Goal: Contribute content: Contribute content

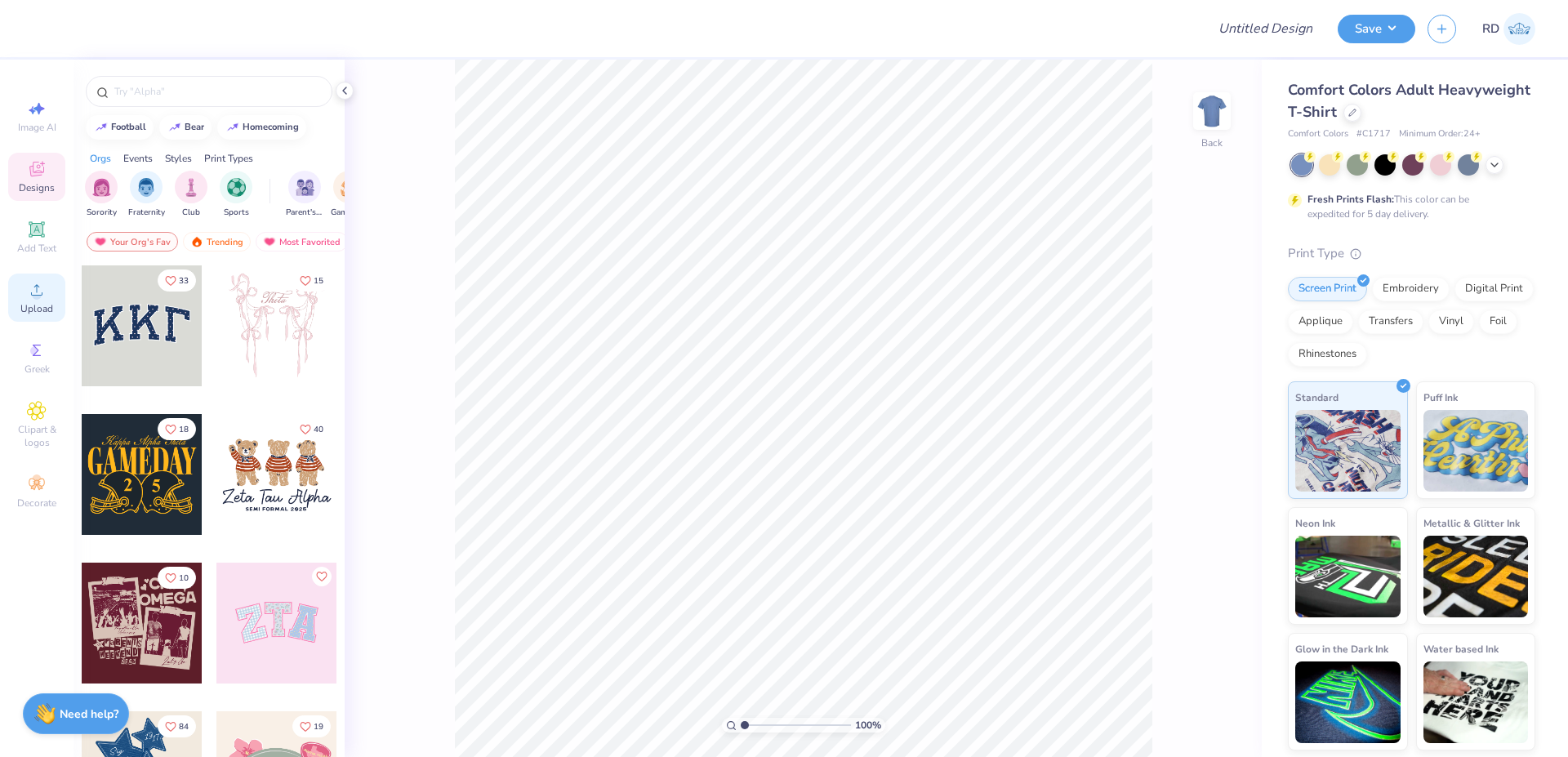
click at [40, 294] on circle at bounding box center [36, 295] width 9 height 9
click at [41, 223] on icon at bounding box center [37, 230] width 20 height 20
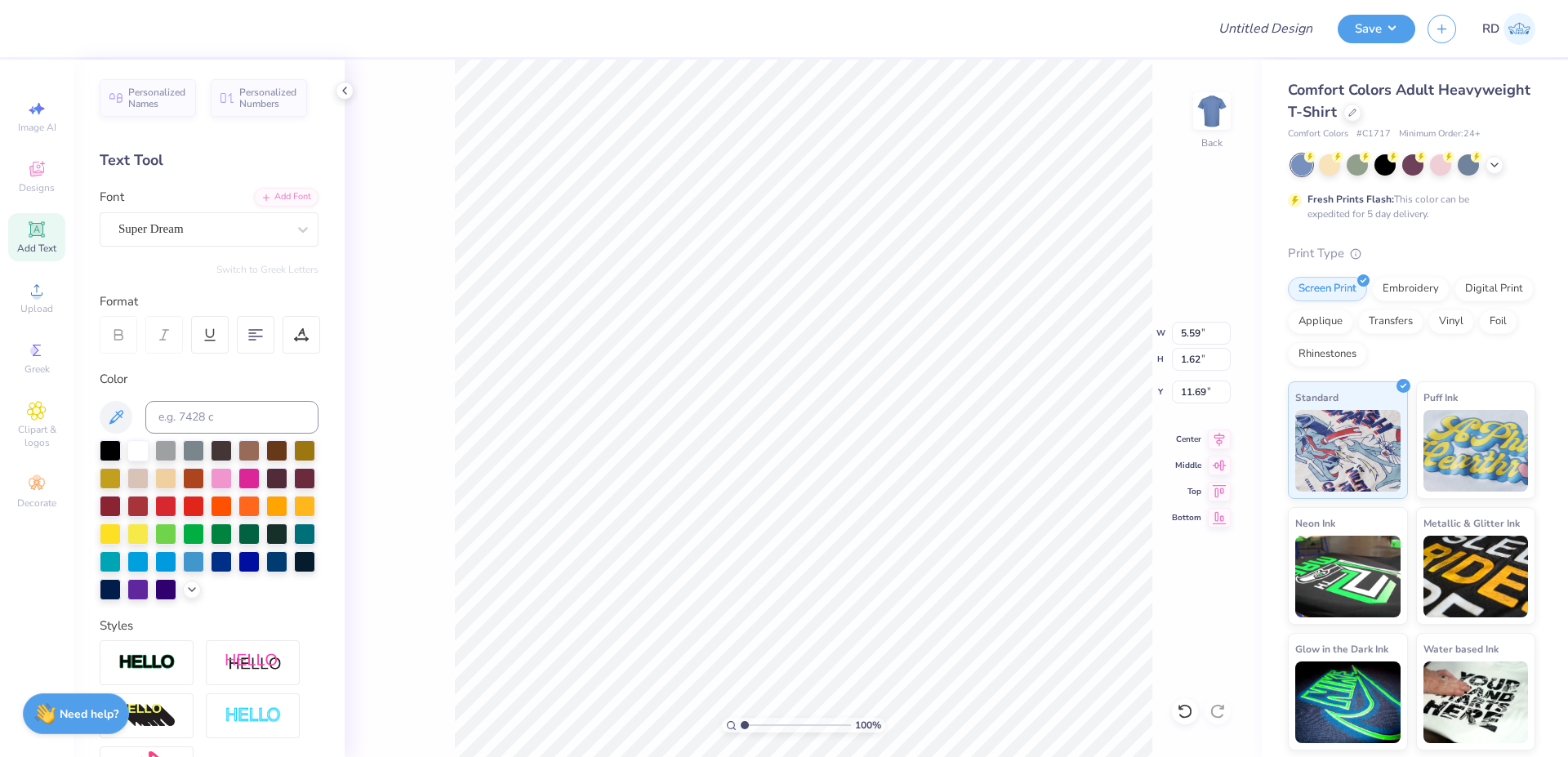
click at [1505, 163] on div at bounding box center [1413, 165] width 245 height 21
click at [1501, 163] on div at bounding box center [1495, 164] width 18 height 18
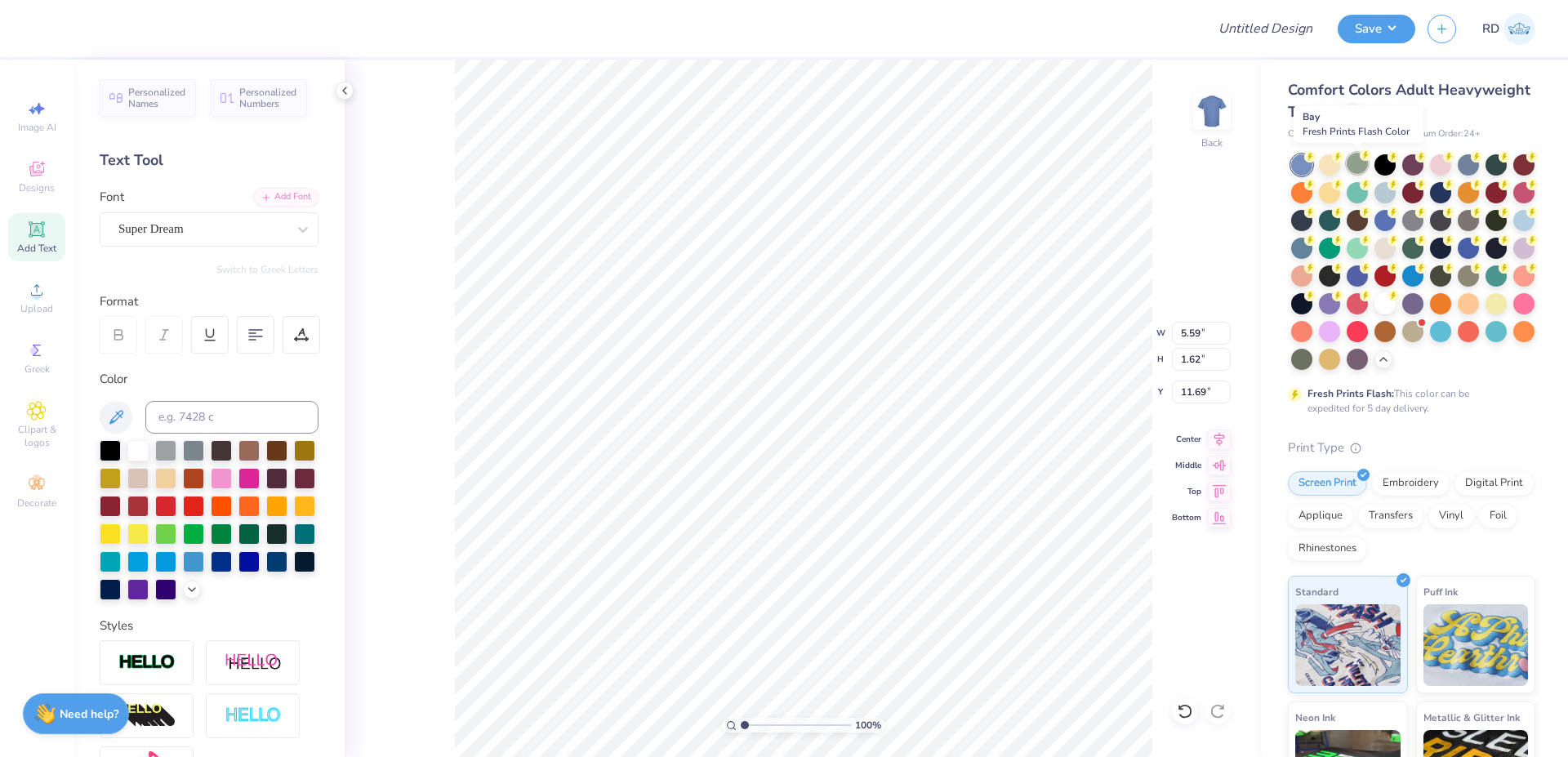
click at [1359, 169] on div at bounding box center [1357, 163] width 21 height 21
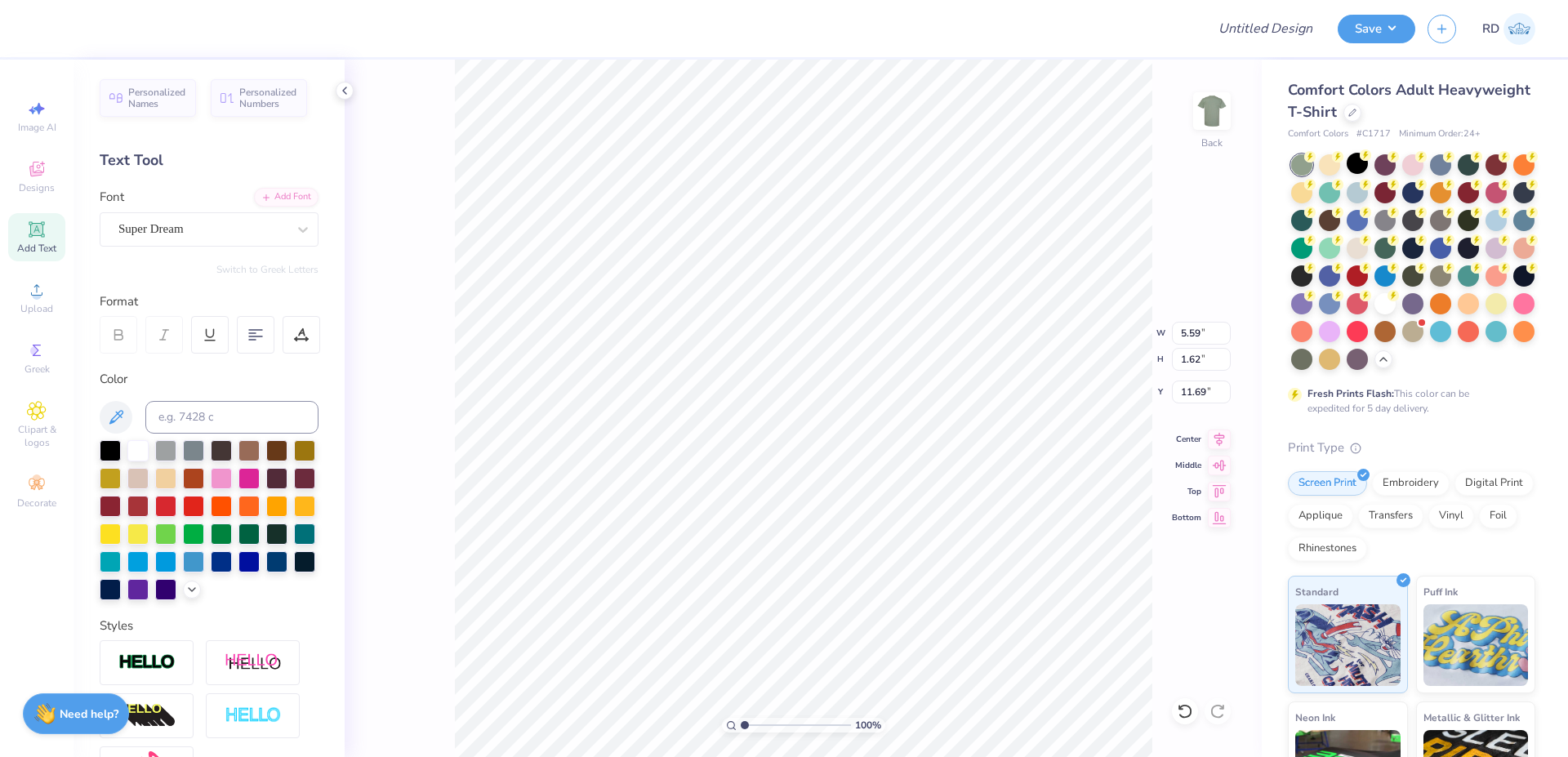
type input "10.34"
click at [34, 299] on circle at bounding box center [36, 295] width 9 height 9
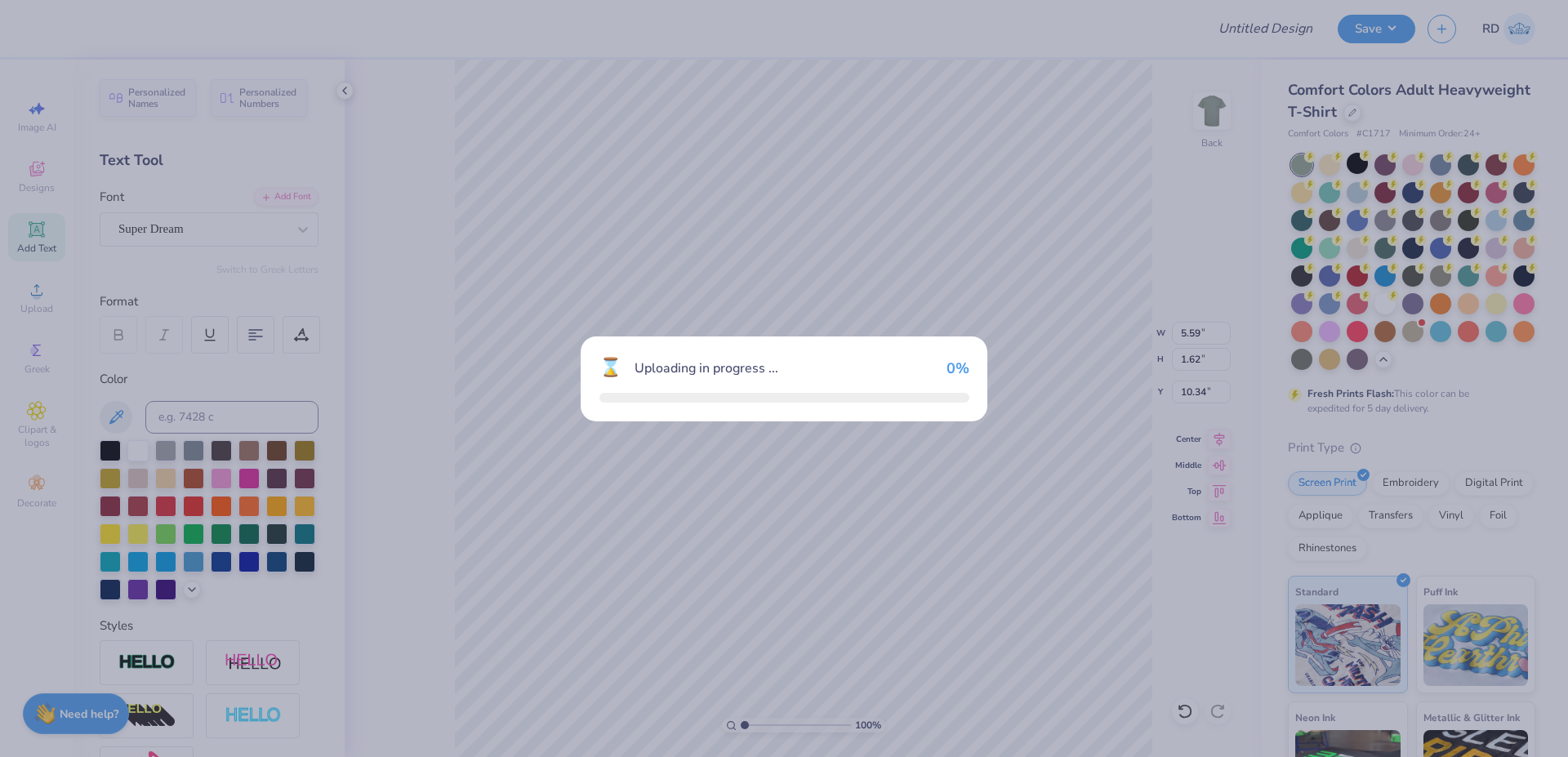
type input "14.17"
type input "7.35"
type input "8.83"
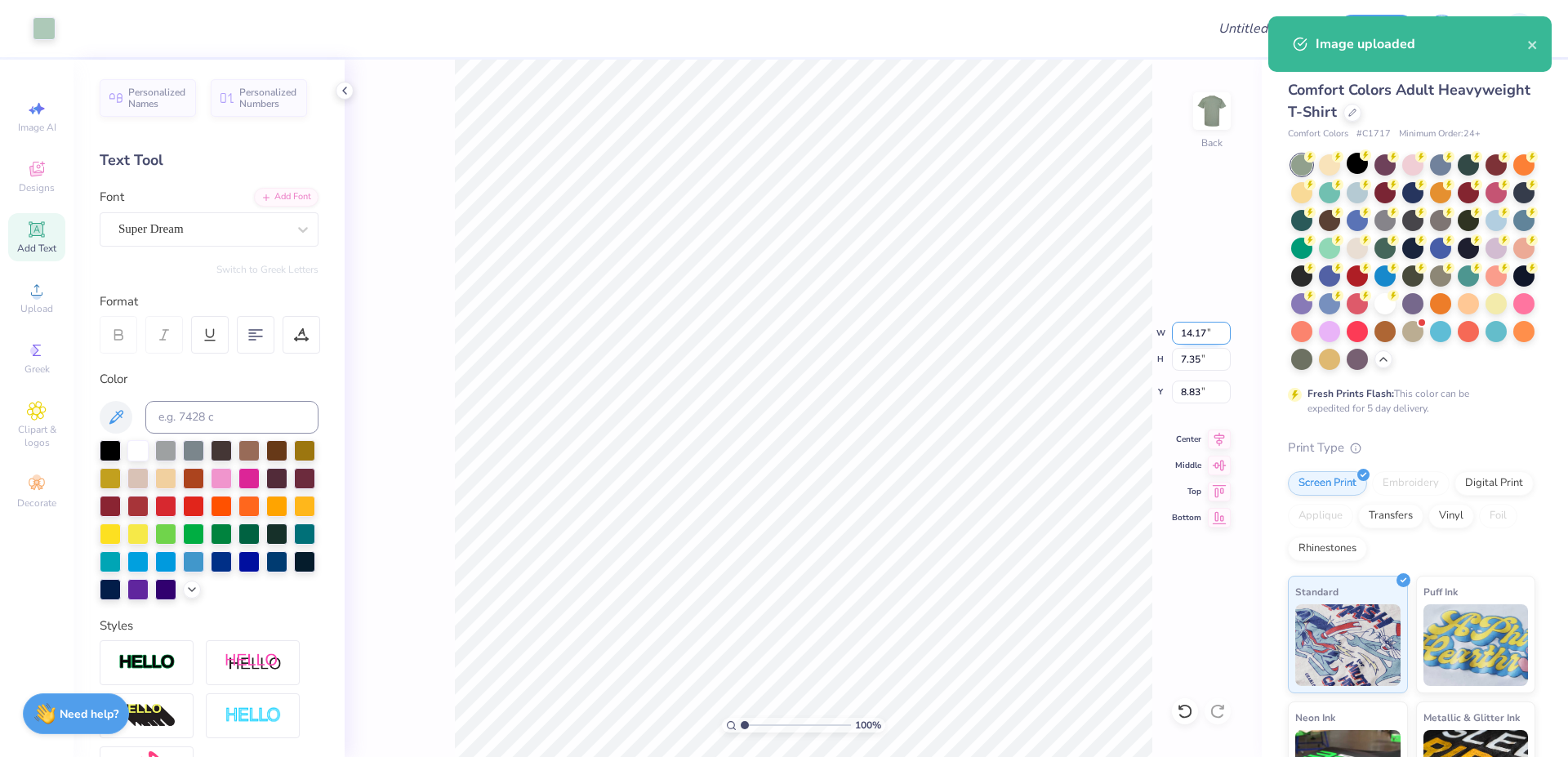
click at [1198, 343] on input "14.17" at bounding box center [1201, 333] width 59 height 23
type input "6.00"
type input "3.11"
type input "10.95"
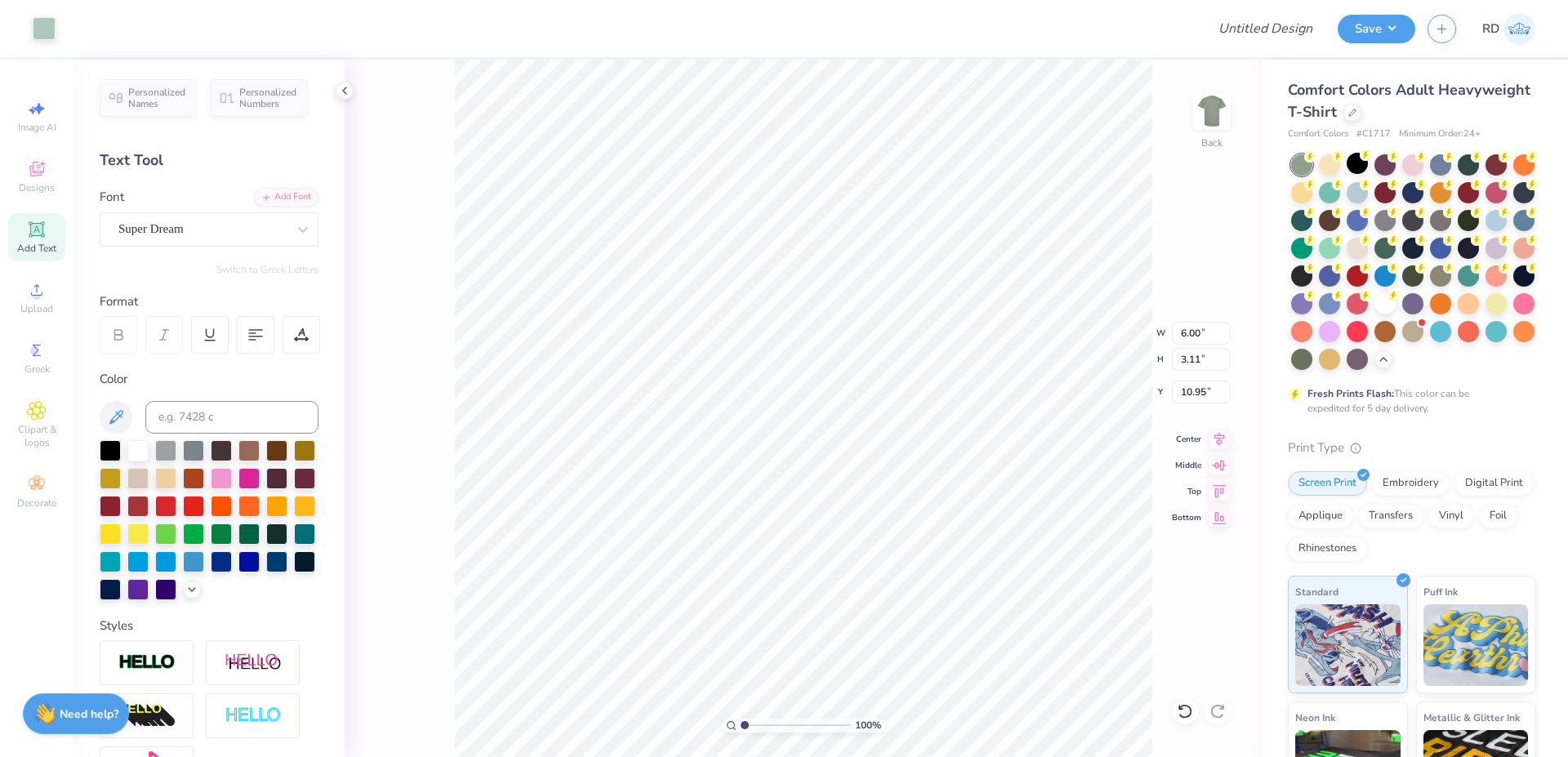
click at [1284, 304] on div "Comfort Colors Adult Heavyweight T-Shirt Comfort Colors # C1717 Minimum Order: …" at bounding box center [1415, 502] width 307 height 886
click at [1197, 332] on input "6.00" at bounding box center [1201, 333] width 59 height 23
type input "7.00"
type input "3.63"
click at [1195, 399] on input "10.69" at bounding box center [1201, 391] width 59 height 23
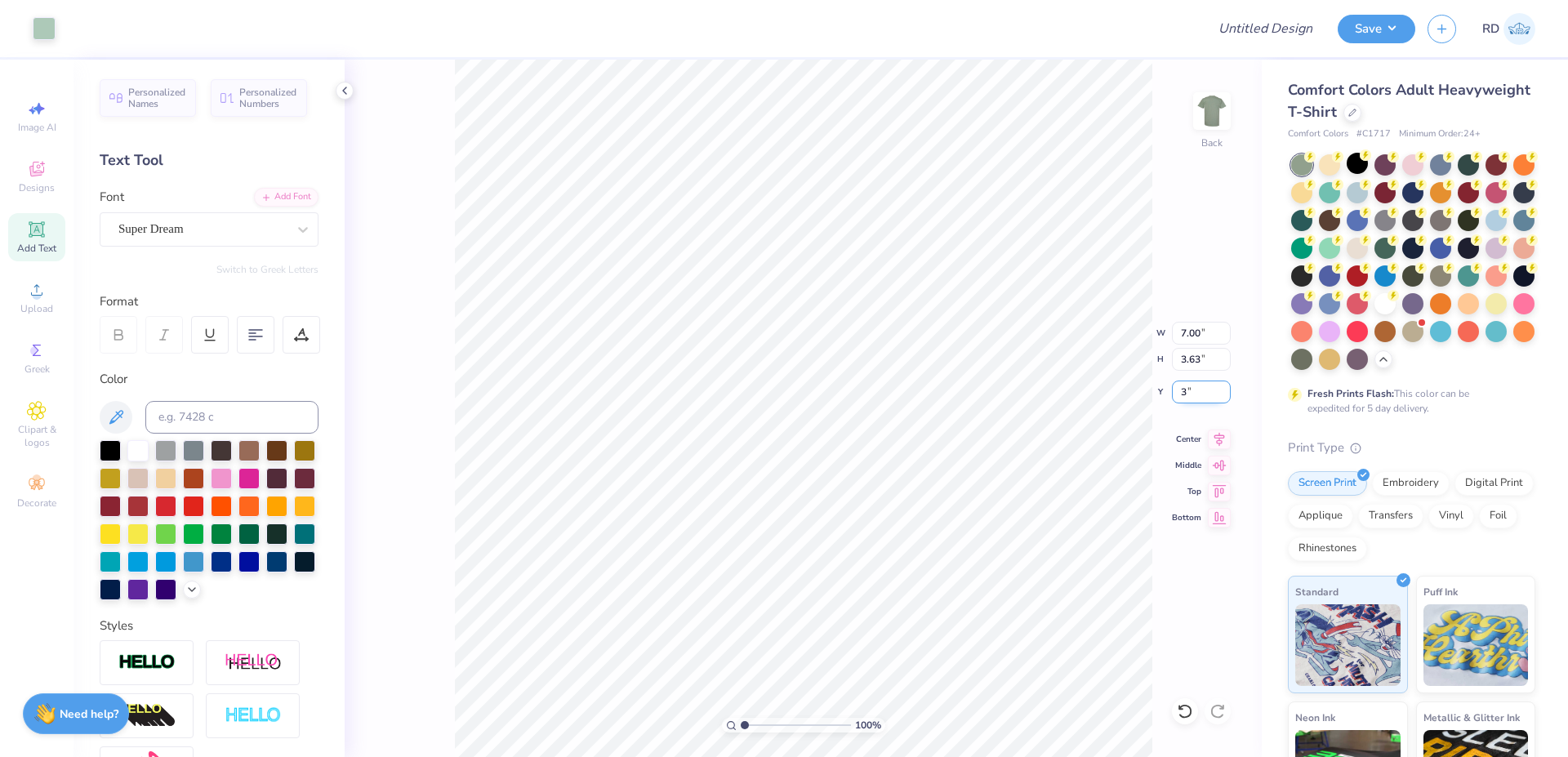
type input "3.00"
click at [1226, 437] on icon at bounding box center [1219, 437] width 23 height 20
click at [760, 726] on input "range" at bounding box center [796, 725] width 110 height 15
type input "2.38"
type input "8.68"
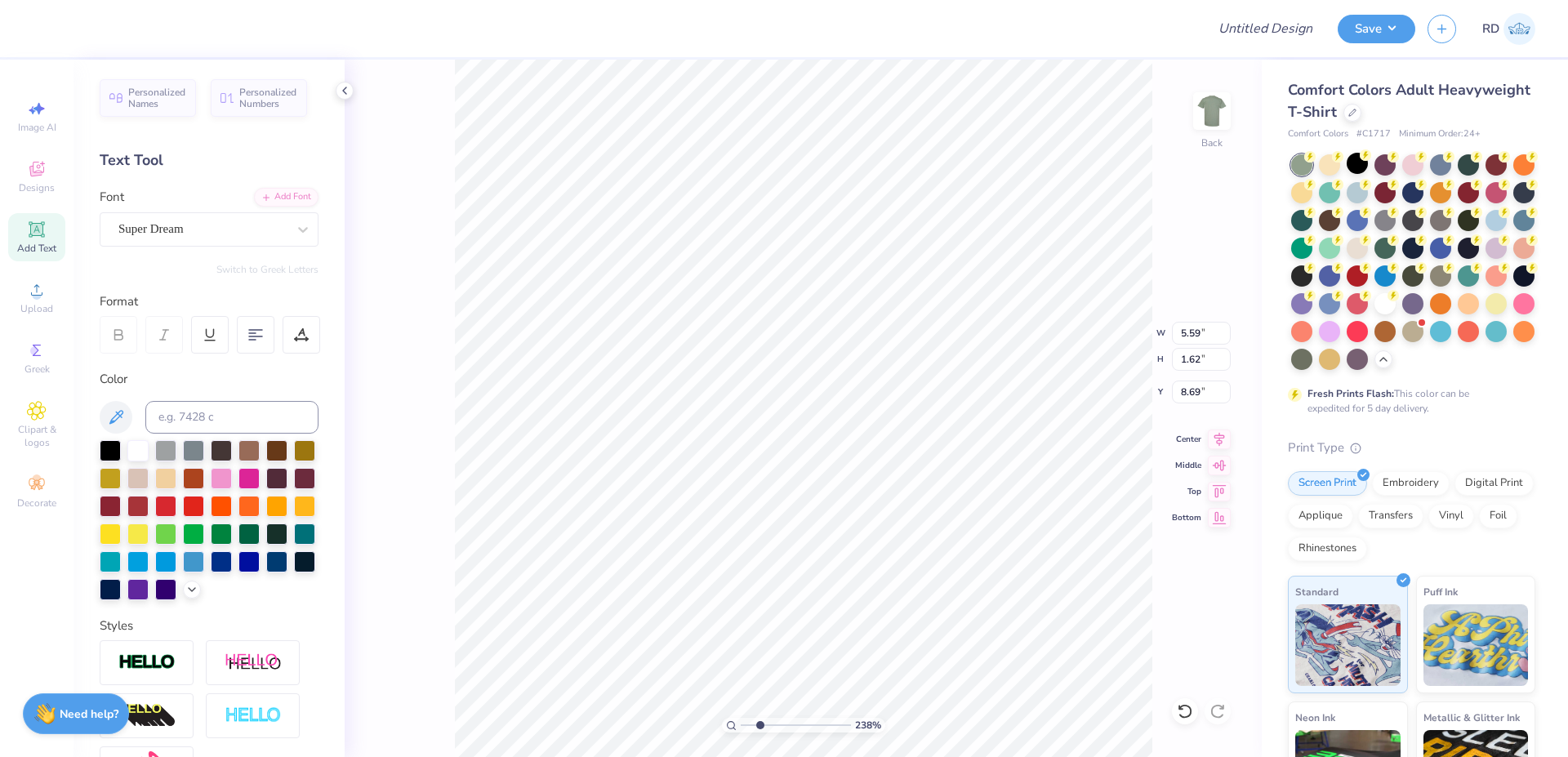
type input "8.69"
paste textarea "Environmental"
type textarea "Environmental"
click at [284, 200] on div "Add Font" at bounding box center [286, 195] width 65 height 19
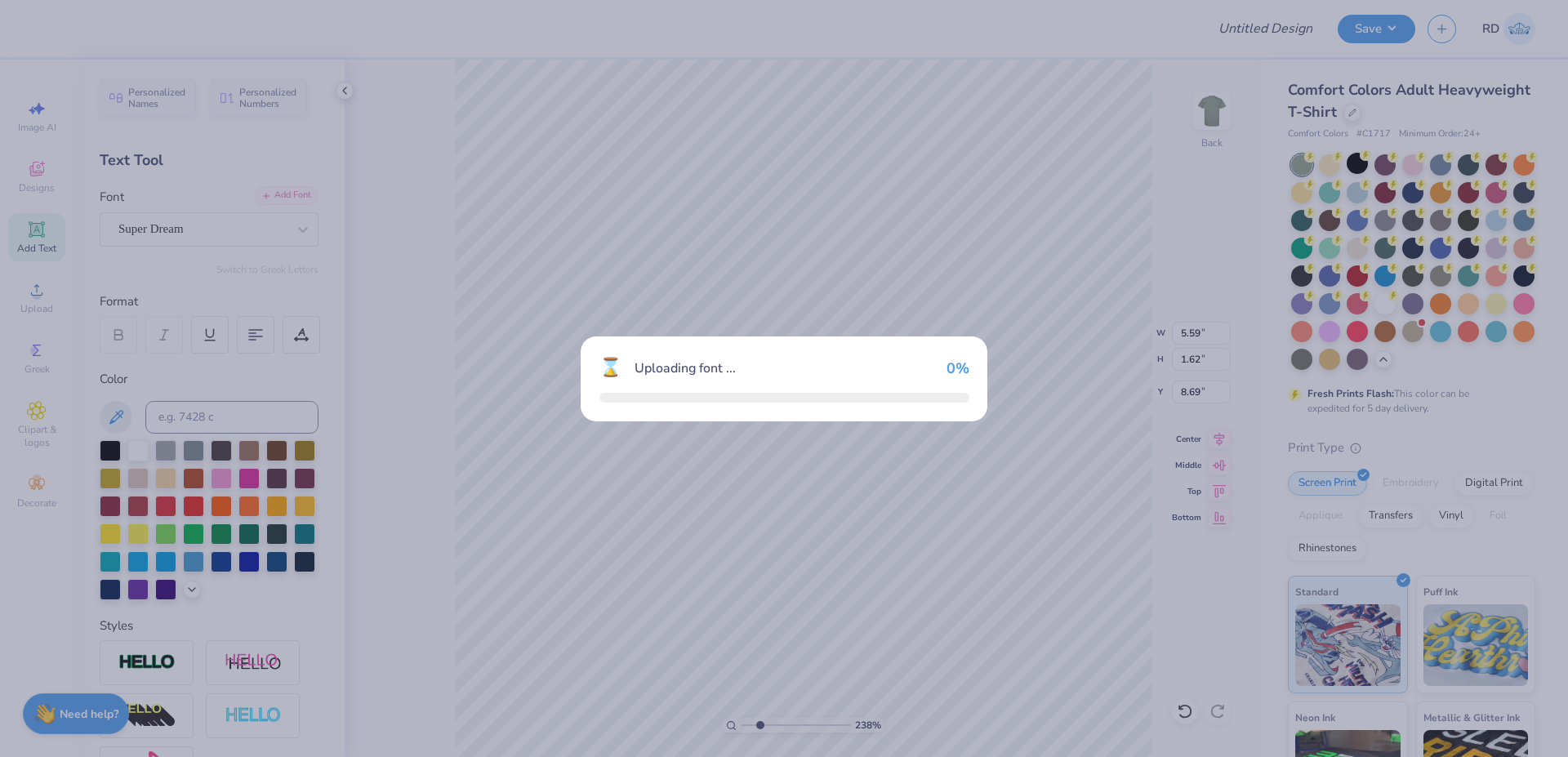
type input "14.17"
type input "1.46"
type input "8.77"
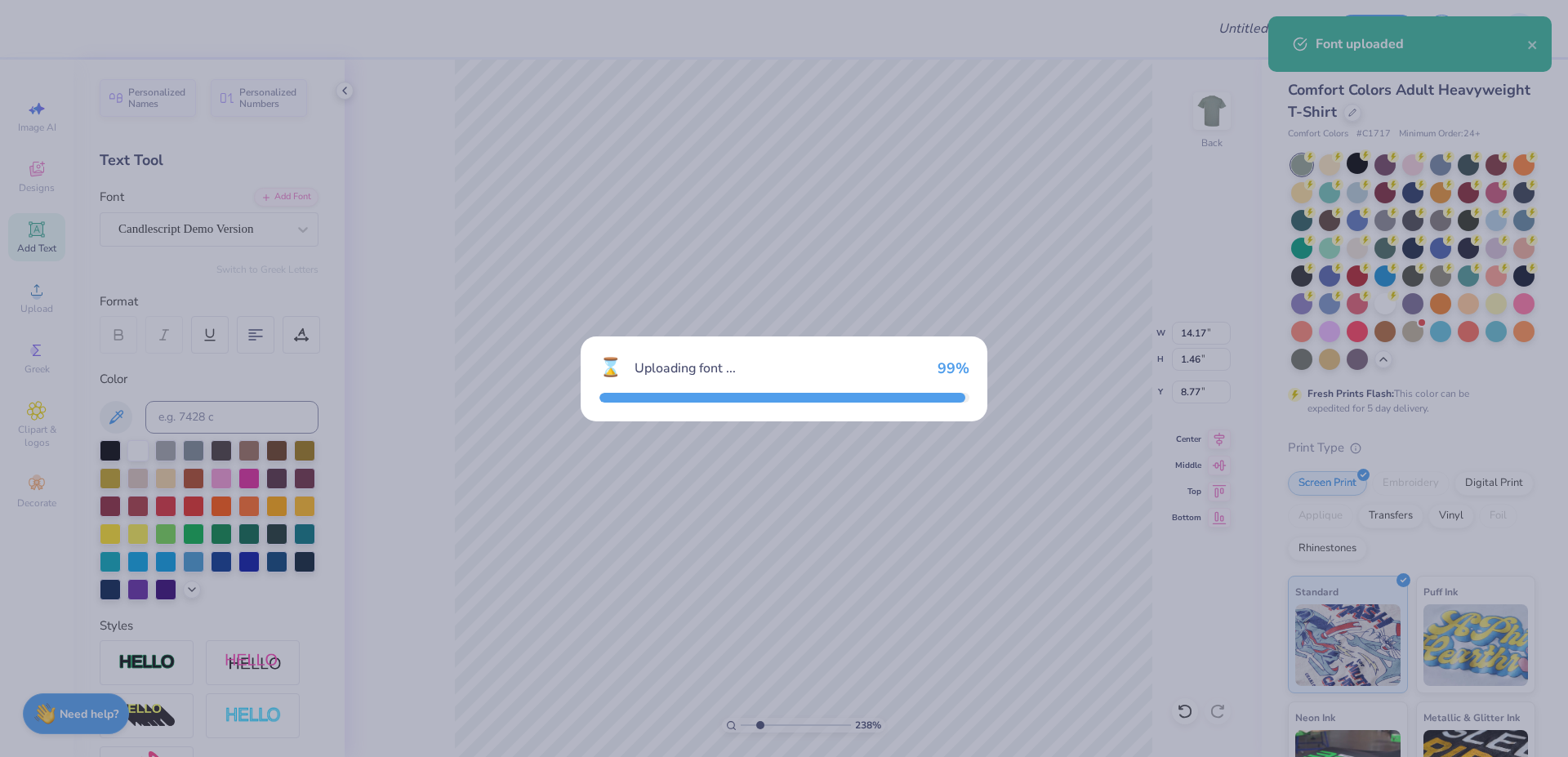
type input "12.52"
type input "2.49"
type input "8.25"
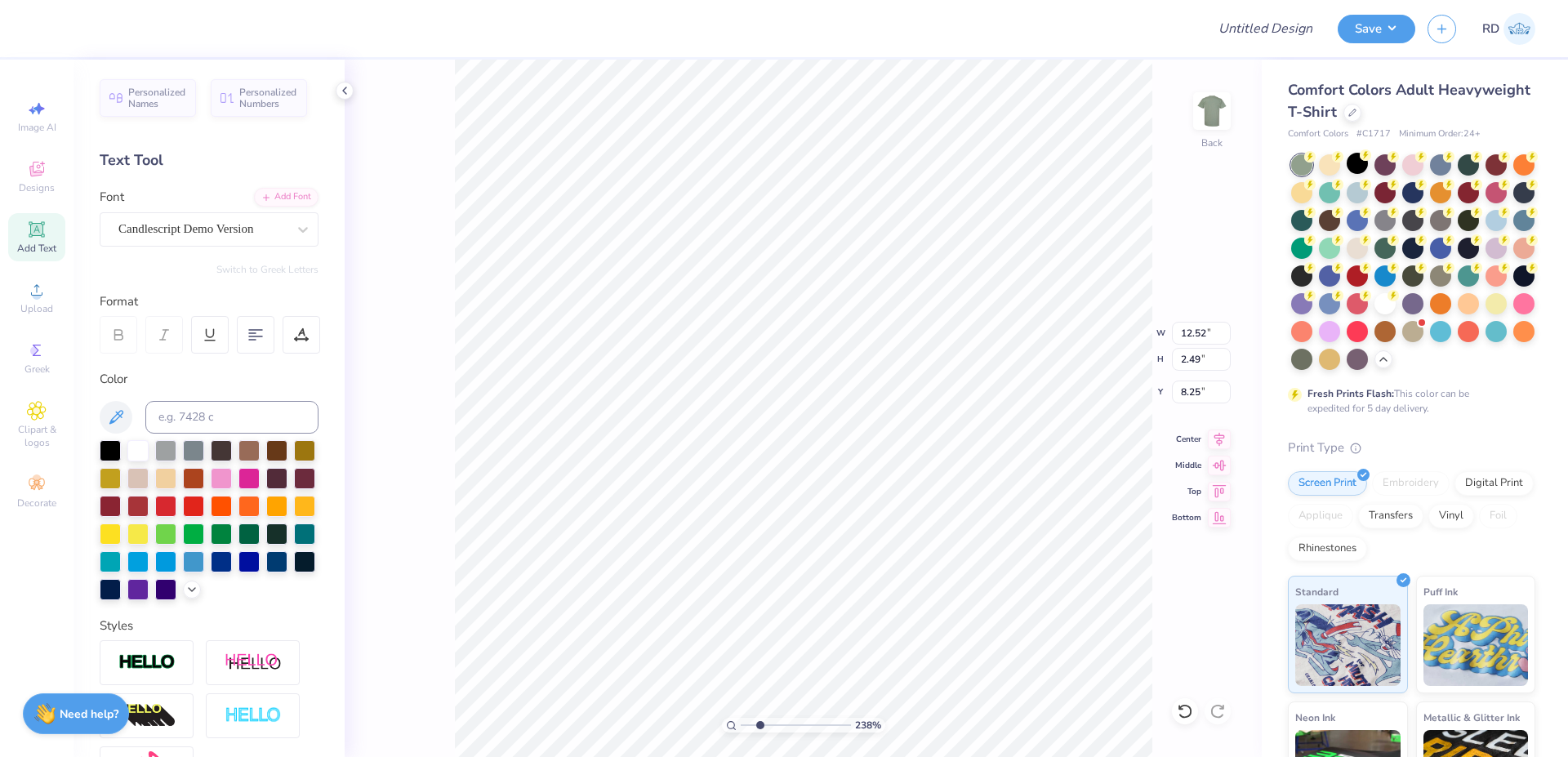
type input "5.13"
type input "1.02"
type input "7.54"
drag, startPoint x: 752, startPoint y: 725, endPoint x: 784, endPoint y: 711, distance: 34.9
click at [784, 718] on input "range" at bounding box center [796, 725] width 110 height 15
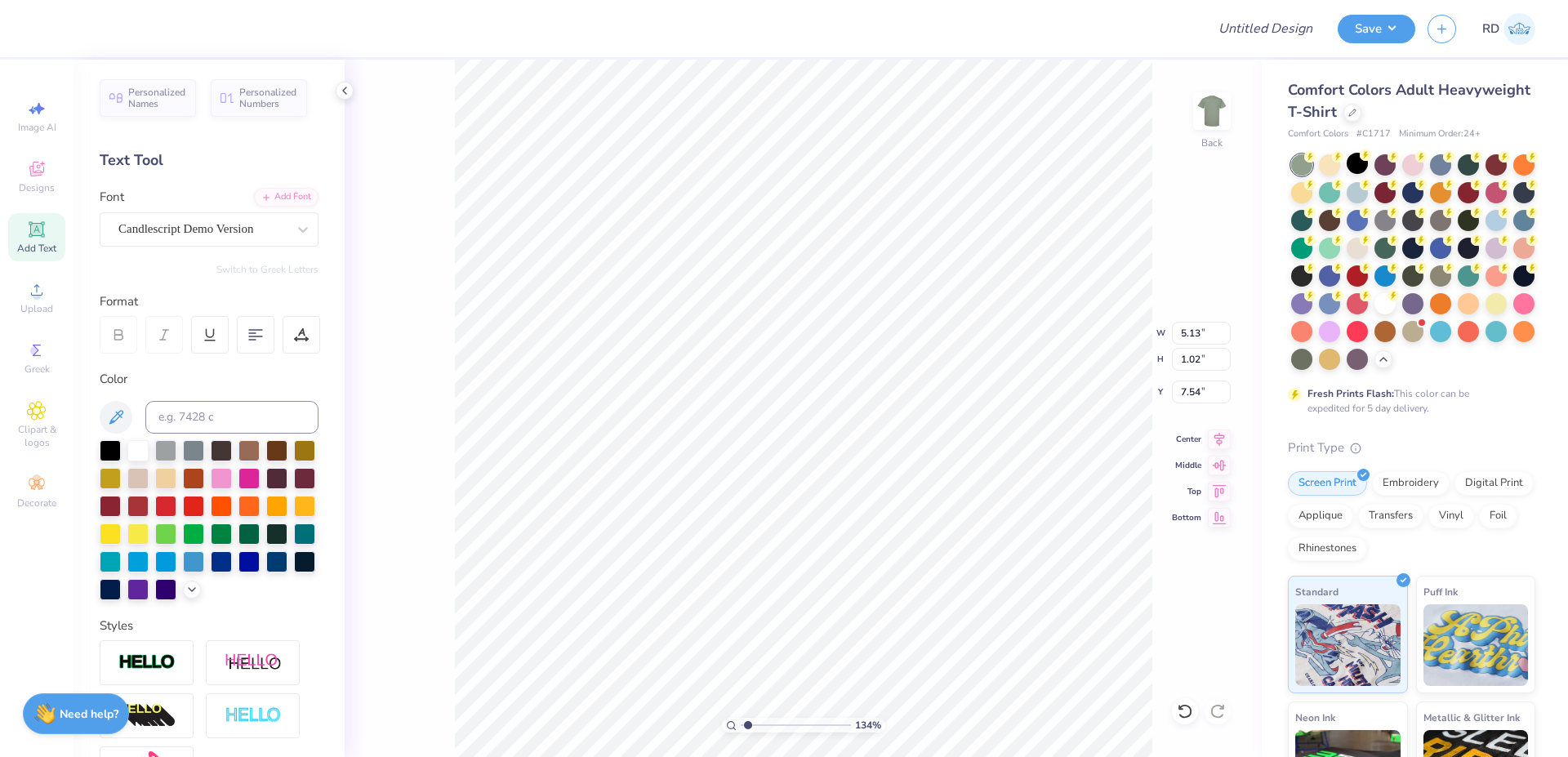
click at [748, 725] on input "range" at bounding box center [796, 725] width 110 height 15
click at [759, 725] on input "range" at bounding box center [796, 725] width 110 height 15
type input "2.3"
type input "7.52"
type input "7.00"
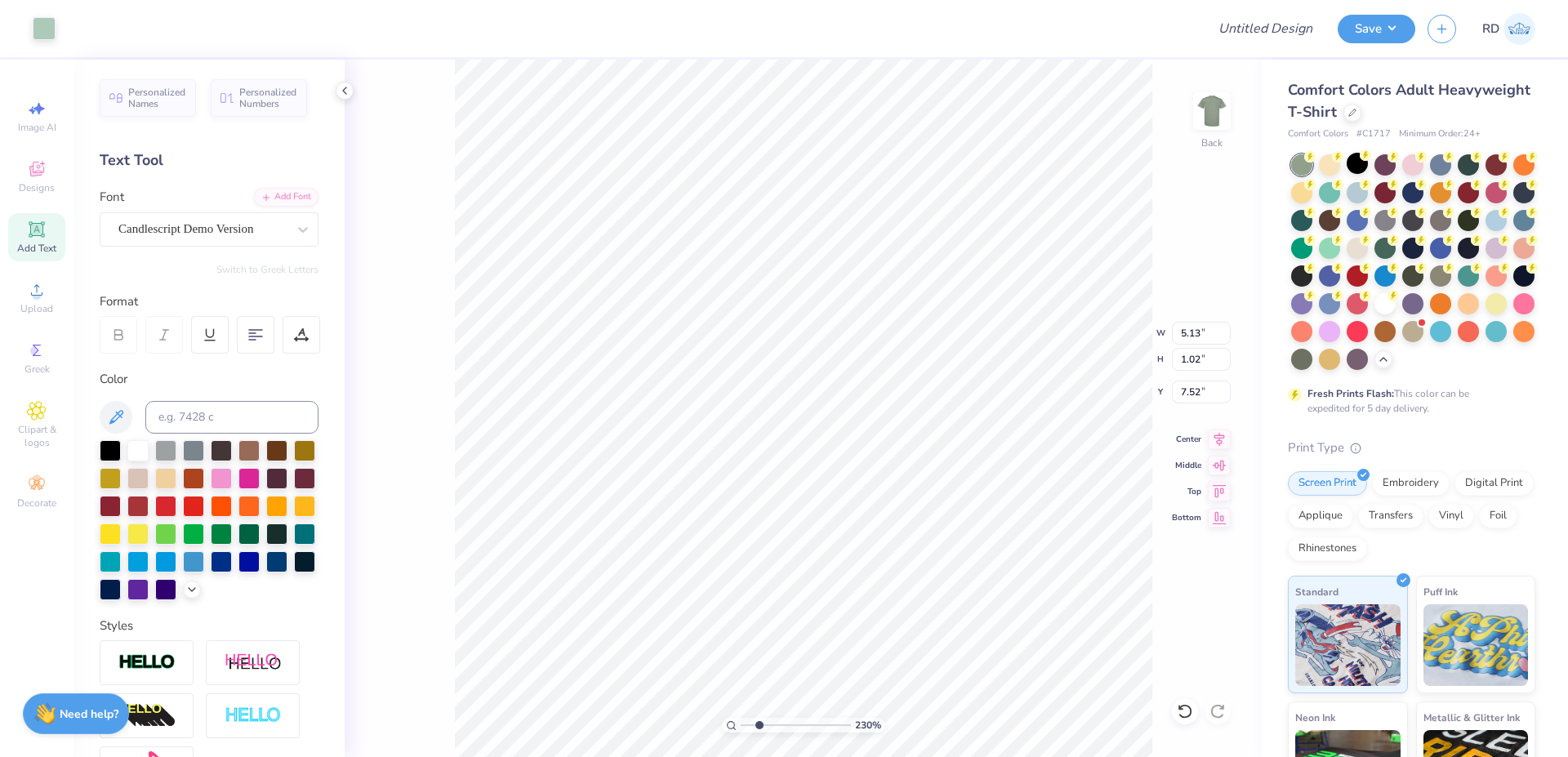
type input "3.63"
type input "3.00"
click at [38, 33] on div at bounding box center [44, 27] width 23 height 23
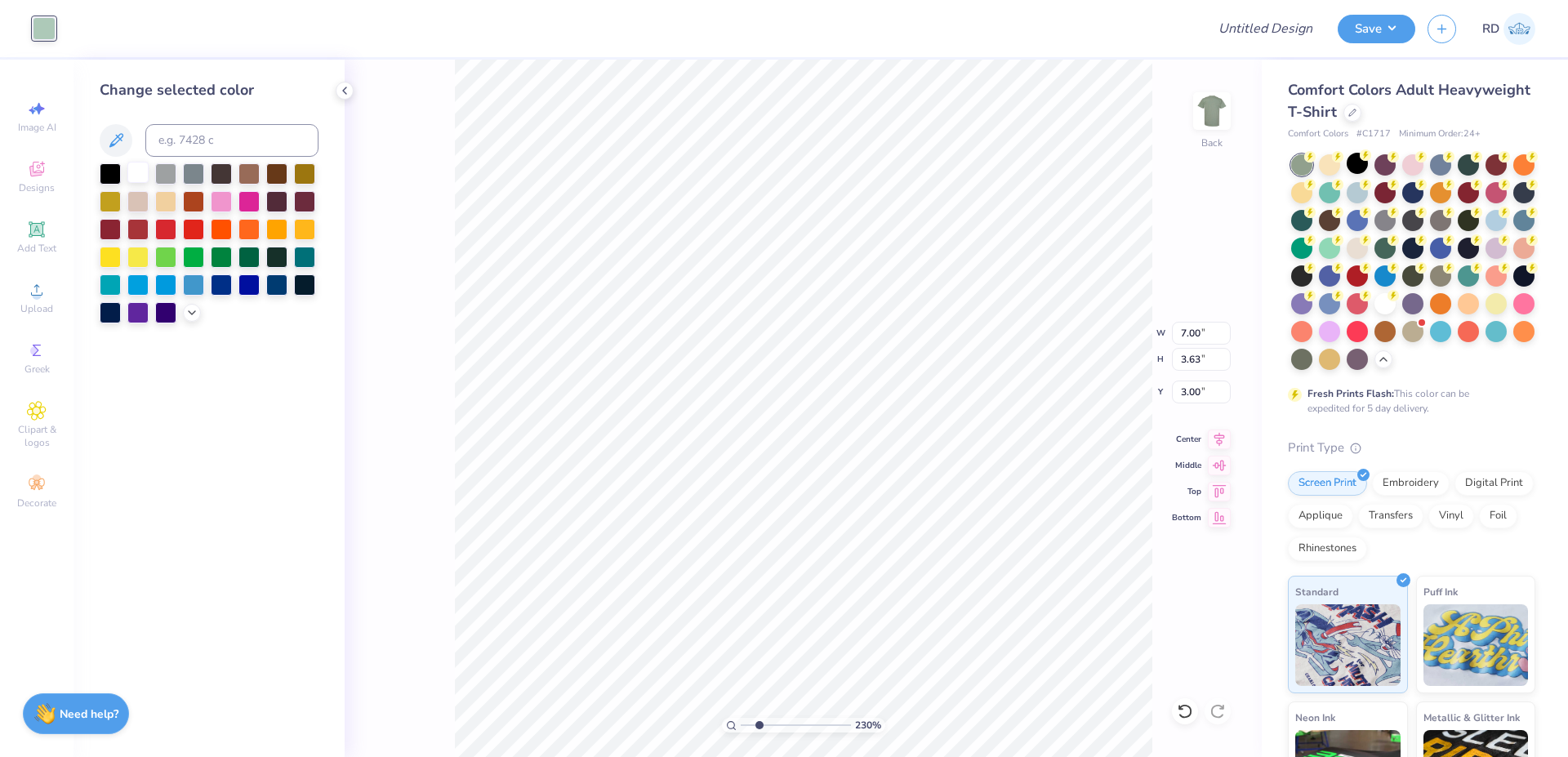
click at [147, 176] on div at bounding box center [138, 172] width 21 height 21
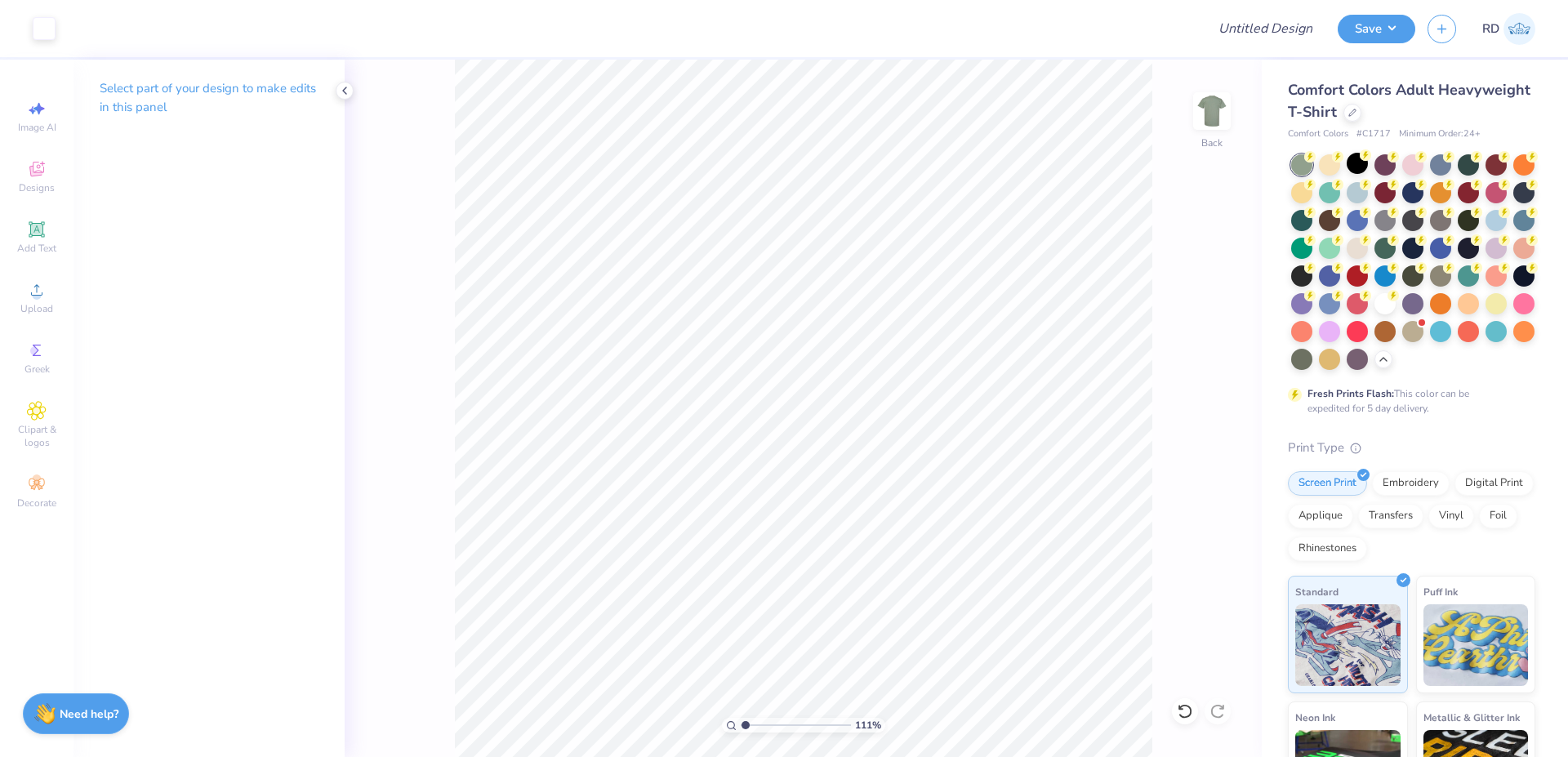
drag, startPoint x: 761, startPoint y: 720, endPoint x: 746, endPoint y: 720, distance: 15.0
click at [746, 727] on input "range" at bounding box center [796, 725] width 110 height 15
drag, startPoint x: 756, startPoint y: 722, endPoint x: 780, endPoint y: 719, distance: 24.2
type input "4.17"
click at [779, 722] on input "range" at bounding box center [796, 725] width 110 height 15
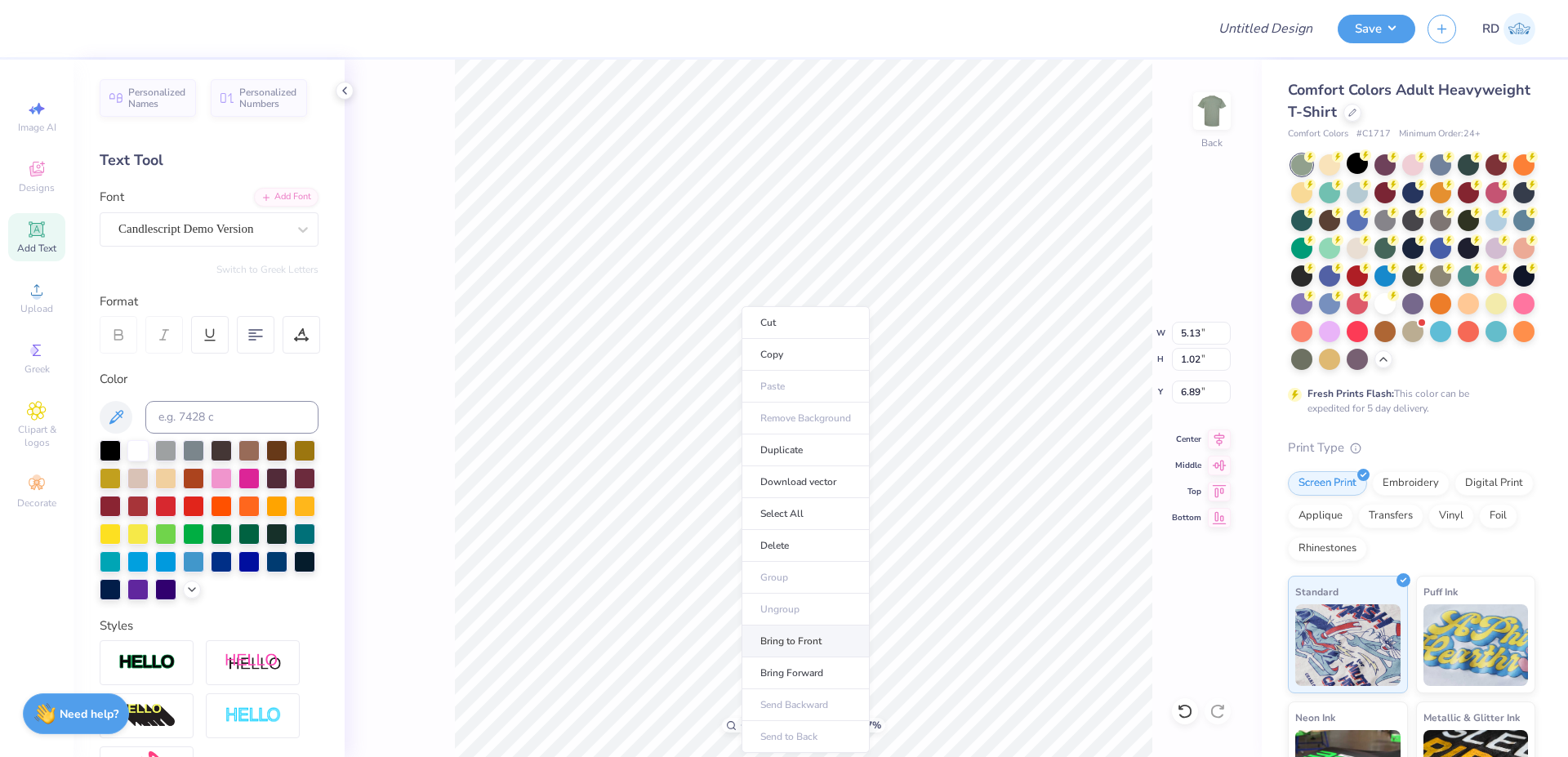
click at [800, 647] on li "Bring to Front" at bounding box center [806, 642] width 128 height 32
type input "4.01"
type input "5.75"
type input "1.14"
type input "3.88"
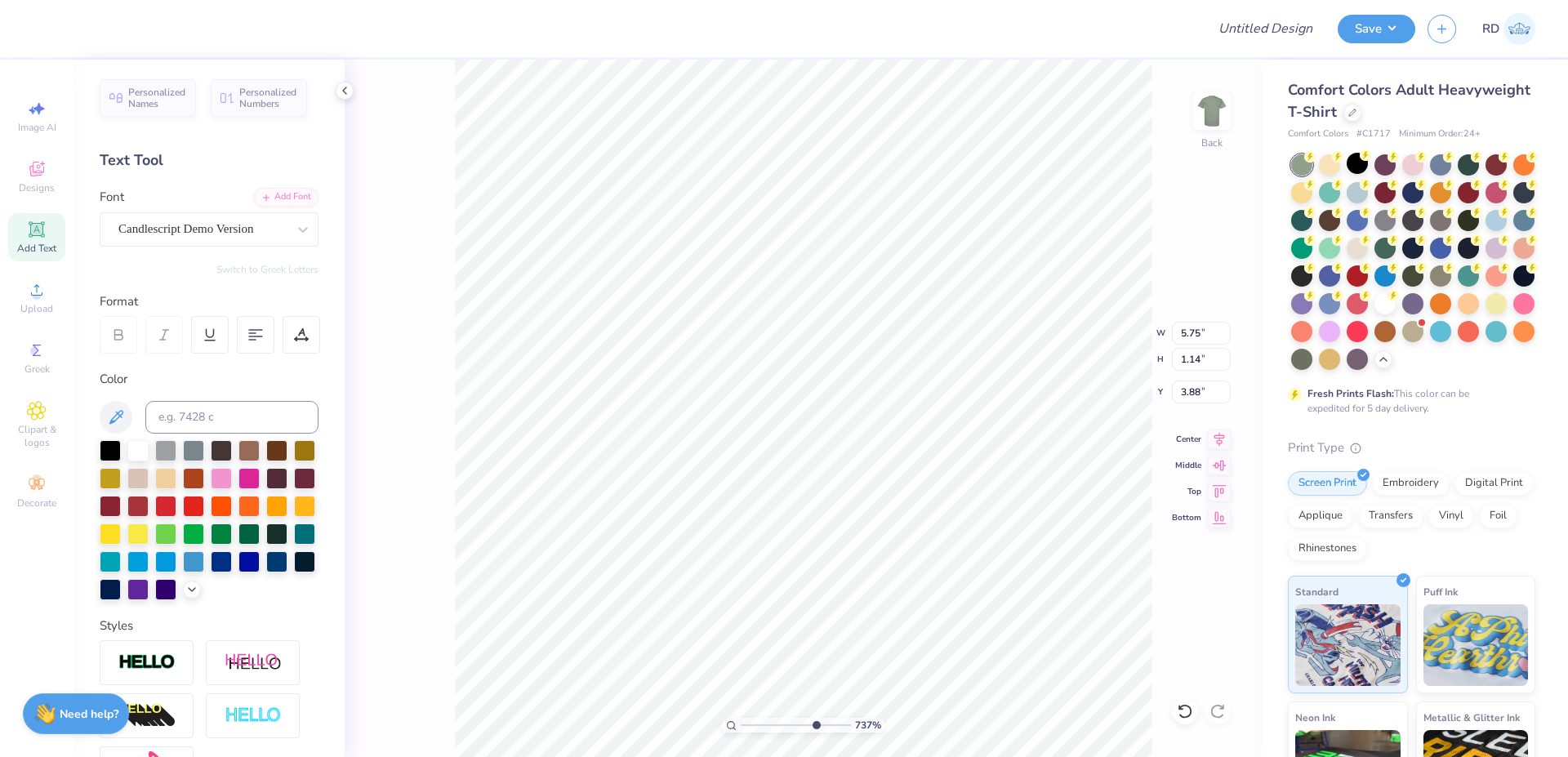
click at [814, 724] on input "range" at bounding box center [796, 725] width 110 height 15
type input "7.370000000000001"
type input "3.89"
drag, startPoint x: 832, startPoint y: 732, endPoint x: 880, endPoint y: 720, distance: 49.5
type input "10"
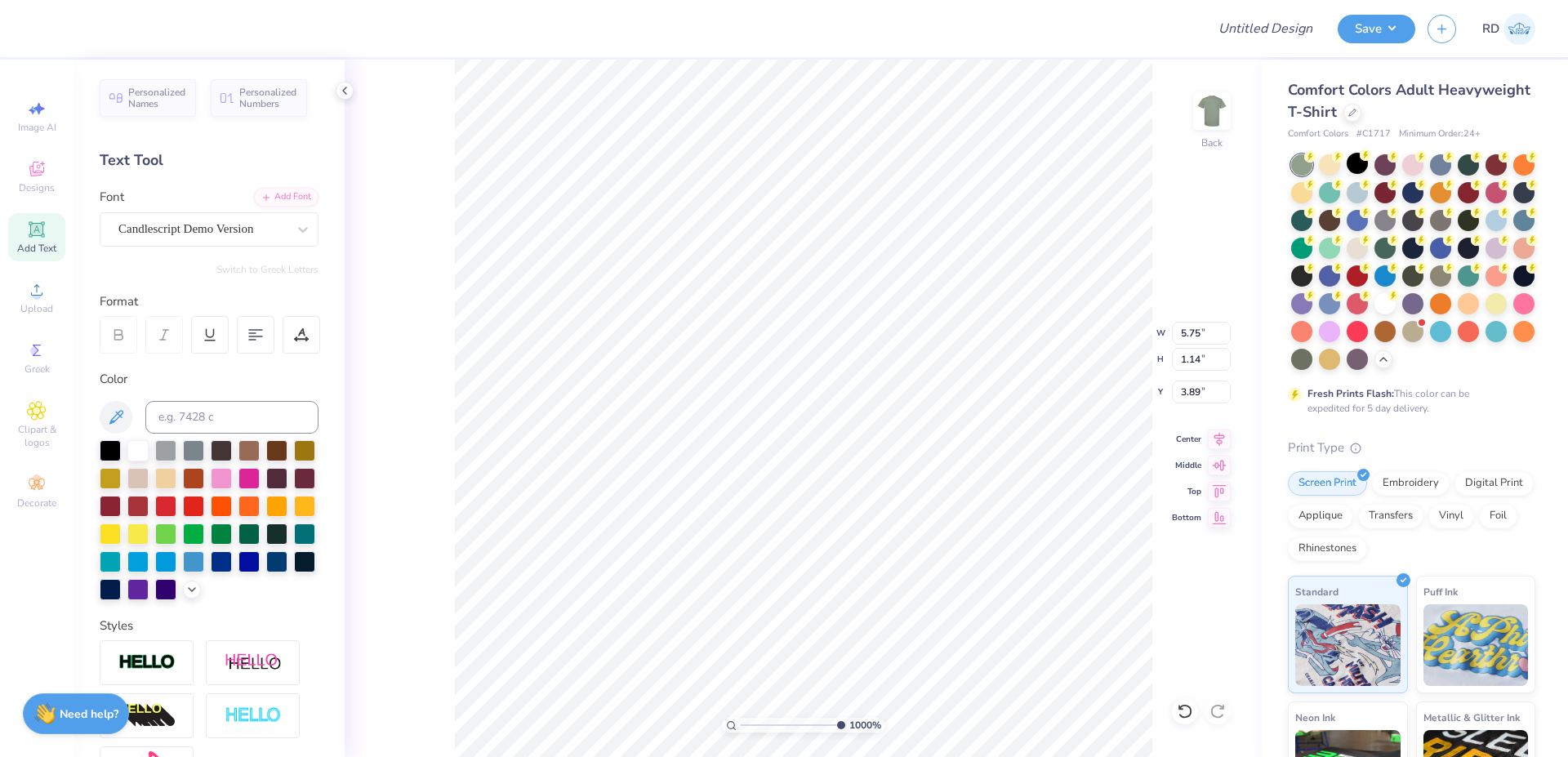
click at [846, 721] on input "range" at bounding box center [793, 725] width 105 height 15
type input "5.76"
type input "1.15"
click at [848, 420] on li "Duplicate" at bounding box center [864, 431] width 128 height 32
type input "4.89"
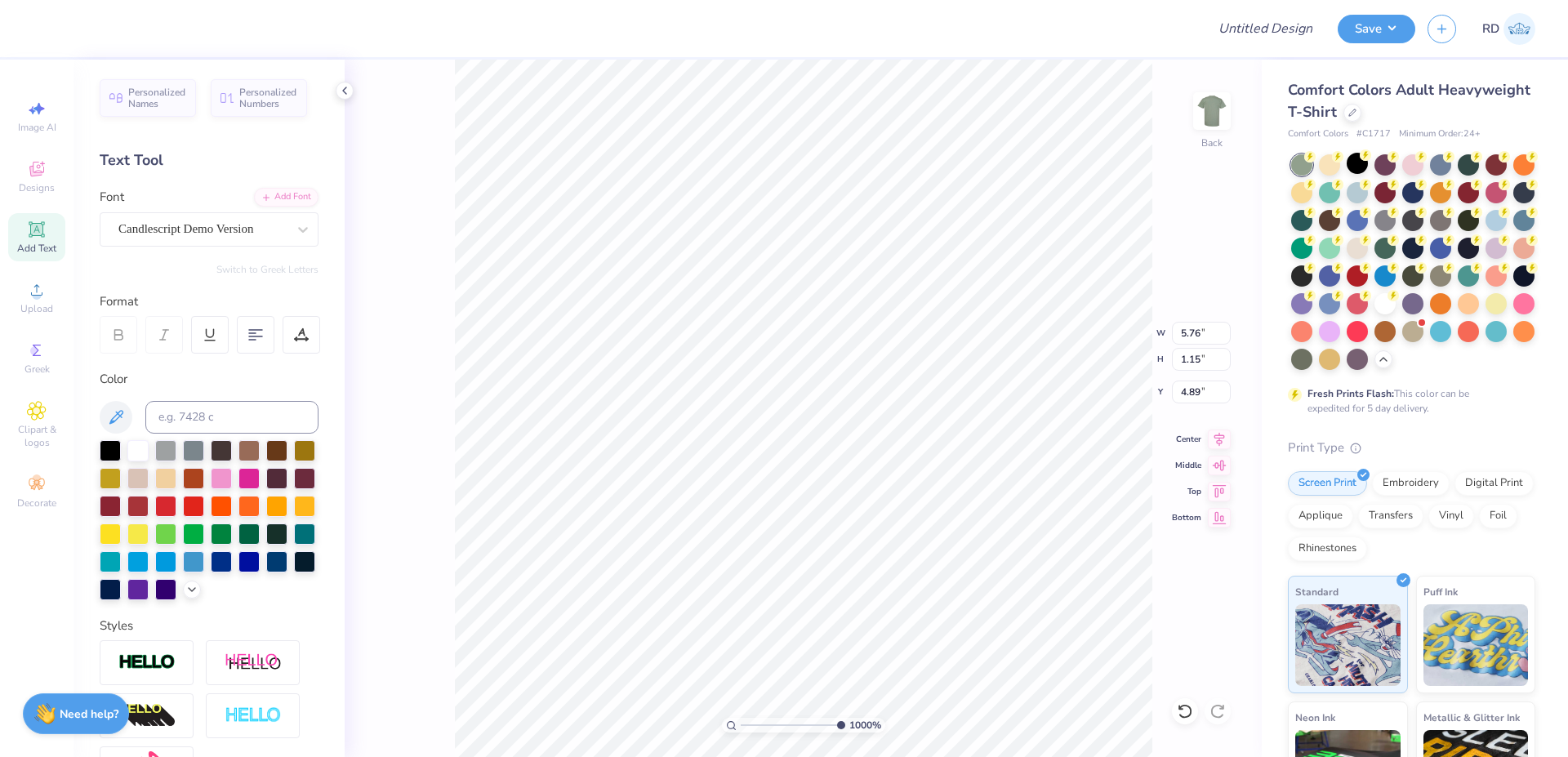
type textarea "Club"
click at [787, 726] on input "range" at bounding box center [793, 725] width 105 height 15
click at [765, 725] on input "range" at bounding box center [796, 725] width 110 height 15
drag, startPoint x: 823, startPoint y: 723, endPoint x: 851, endPoint y: 720, distance: 28.2
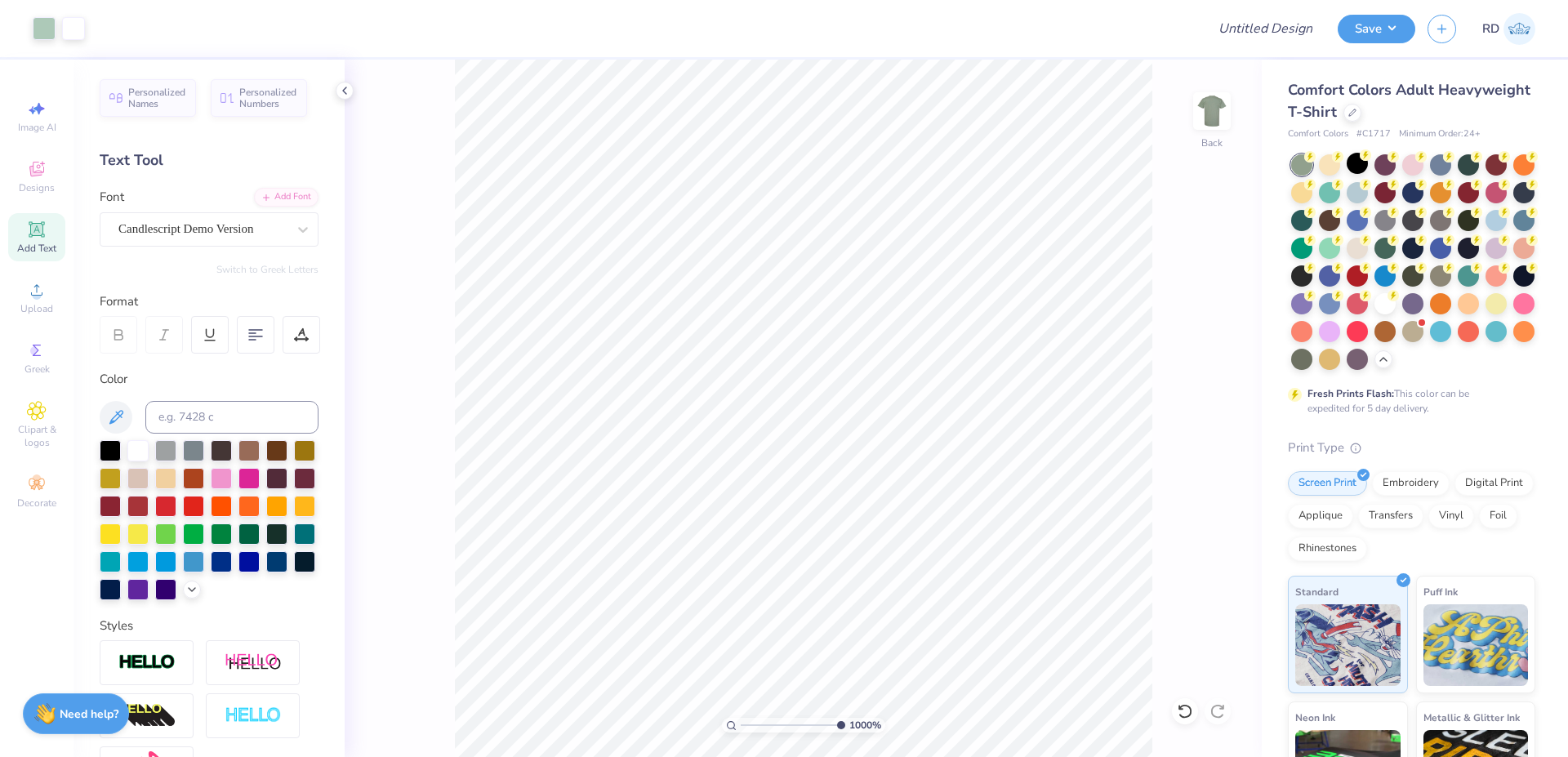
type input "10"
click at [846, 720] on input "range" at bounding box center [793, 725] width 105 height 15
type input "4.91"
drag, startPoint x: 788, startPoint y: 729, endPoint x: 774, endPoint y: 732, distance: 14.3
click at [774, 732] on input "range" at bounding box center [796, 725] width 110 height 15
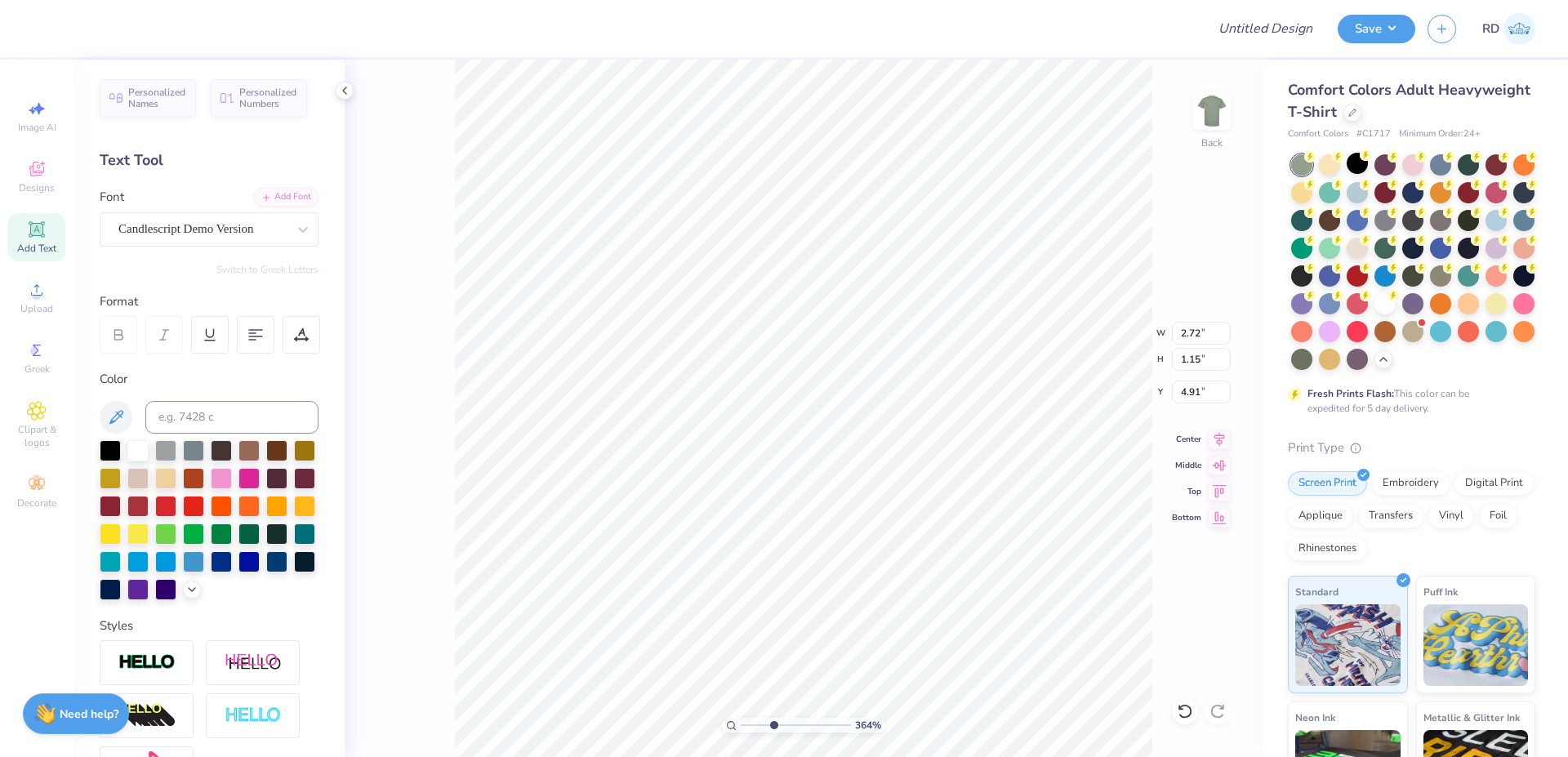
type input "3.64"
type input "7.00"
type input "3.63"
type input "3.00"
click at [1021, 610] on li "Bring to Front" at bounding box center [1021, 606] width 128 height 32
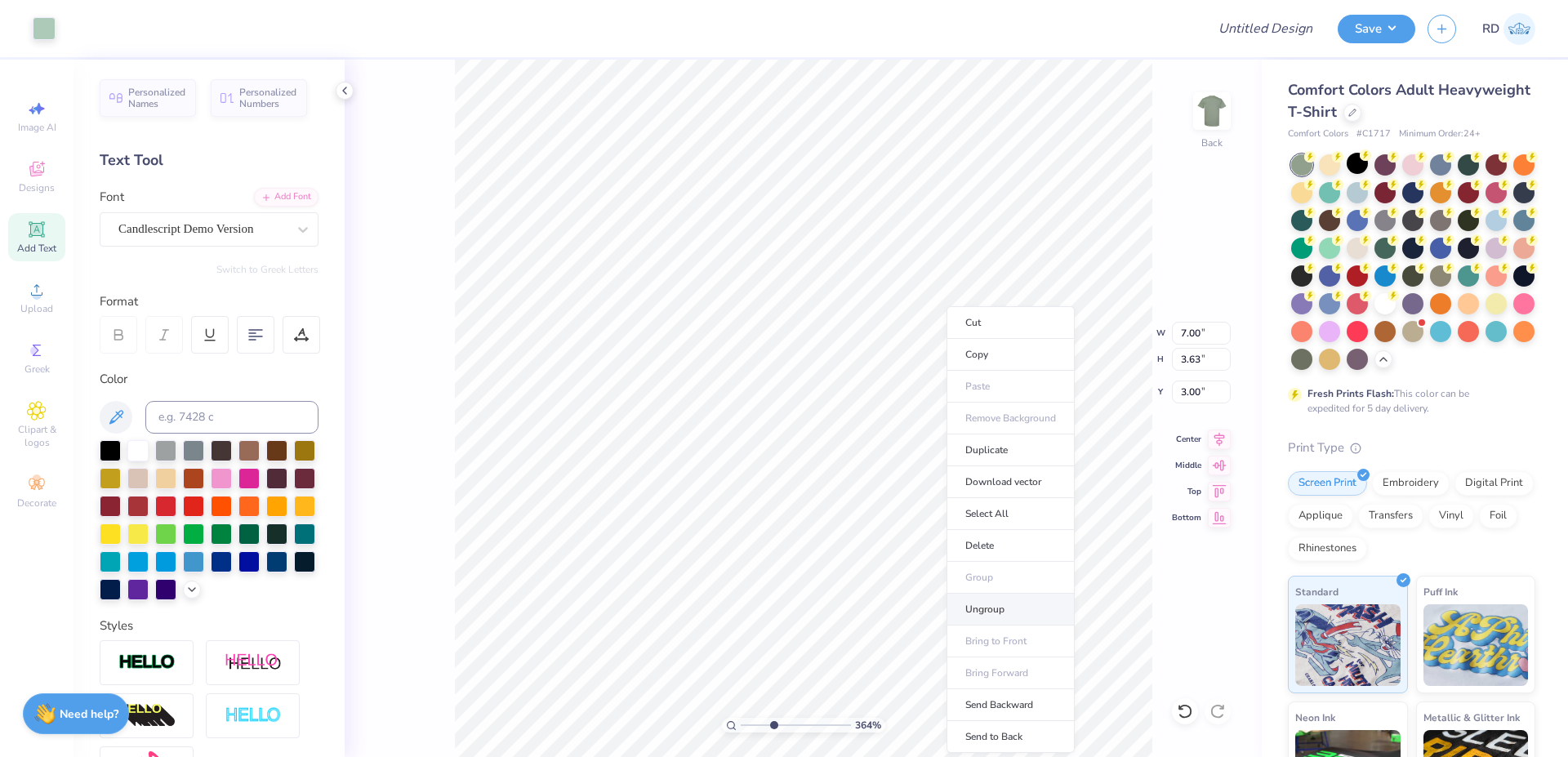
click at [1030, 614] on li "Ungroup" at bounding box center [1011, 610] width 128 height 32
drag, startPoint x: 765, startPoint y: 725, endPoint x: 751, endPoint y: 726, distance: 14.0
click at [751, 726] on input "range" at bounding box center [796, 725] width 110 height 15
click at [145, 449] on div at bounding box center [138, 448] width 21 height 21
click at [50, 26] on div at bounding box center [44, 27] width 23 height 23
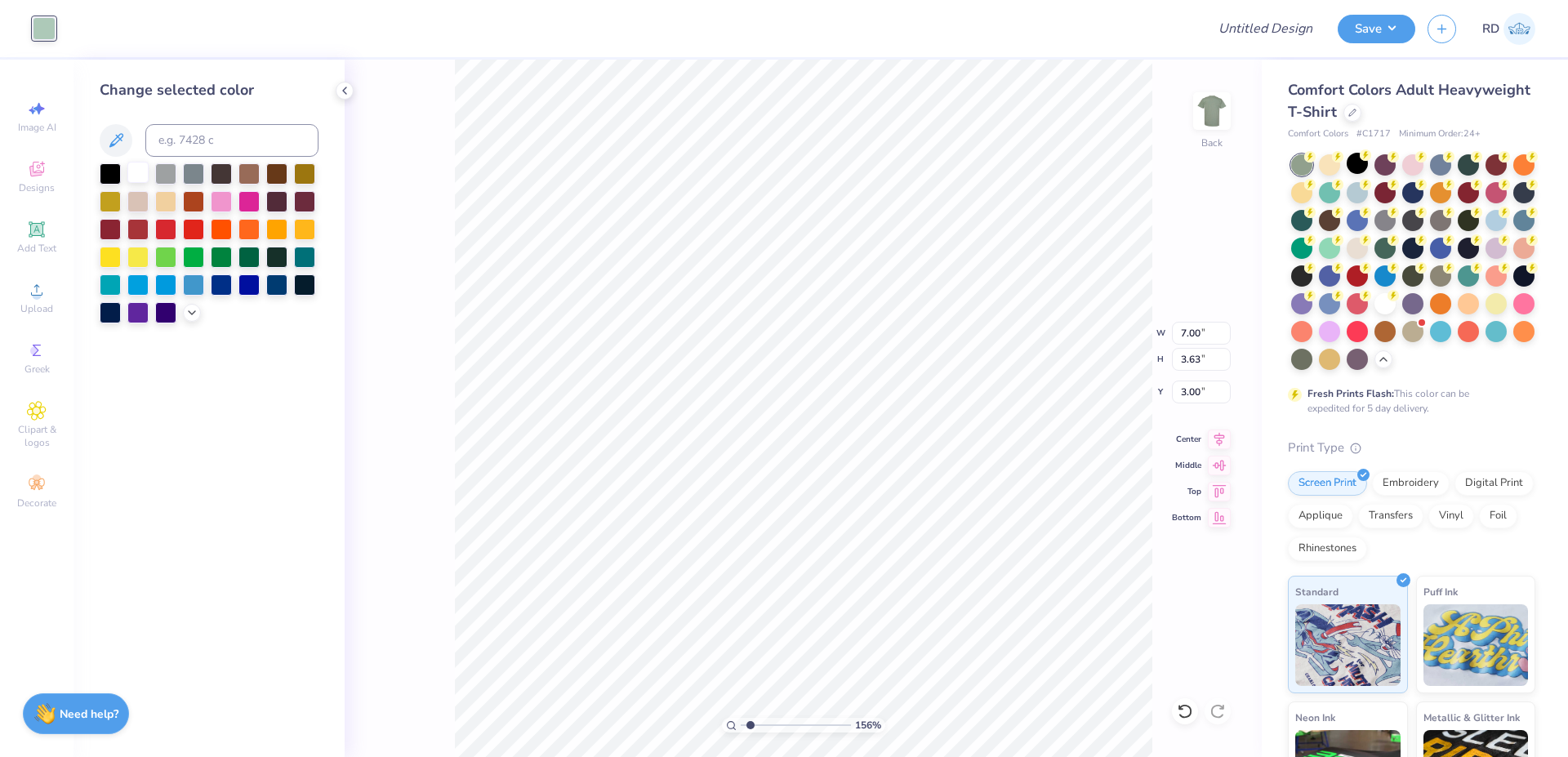
click at [136, 173] on div at bounding box center [138, 172] width 21 height 21
drag, startPoint x: 754, startPoint y: 722, endPoint x: 697, endPoint y: 723, distance: 57.0
type input "1"
click at [741, 723] on input "range" at bounding box center [796, 725] width 110 height 15
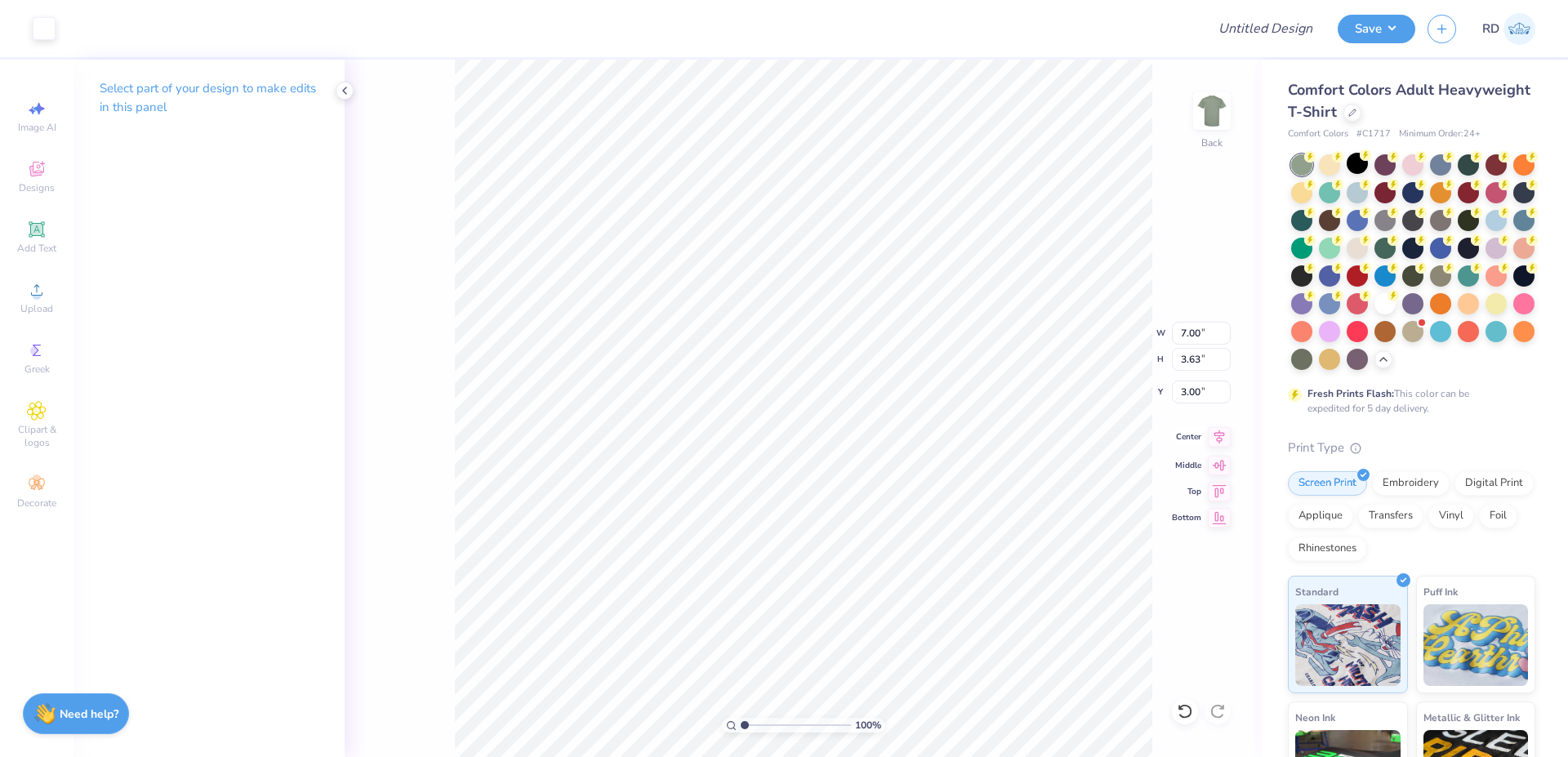
click at [1221, 437] on icon at bounding box center [1219, 436] width 11 height 14
click at [1285, 20] on input "Design Title" at bounding box center [1245, 28] width 160 height 33
paste input "FPS239869"
type input "FPS239869"
click at [1393, 34] on button "Save" at bounding box center [1377, 26] width 78 height 29
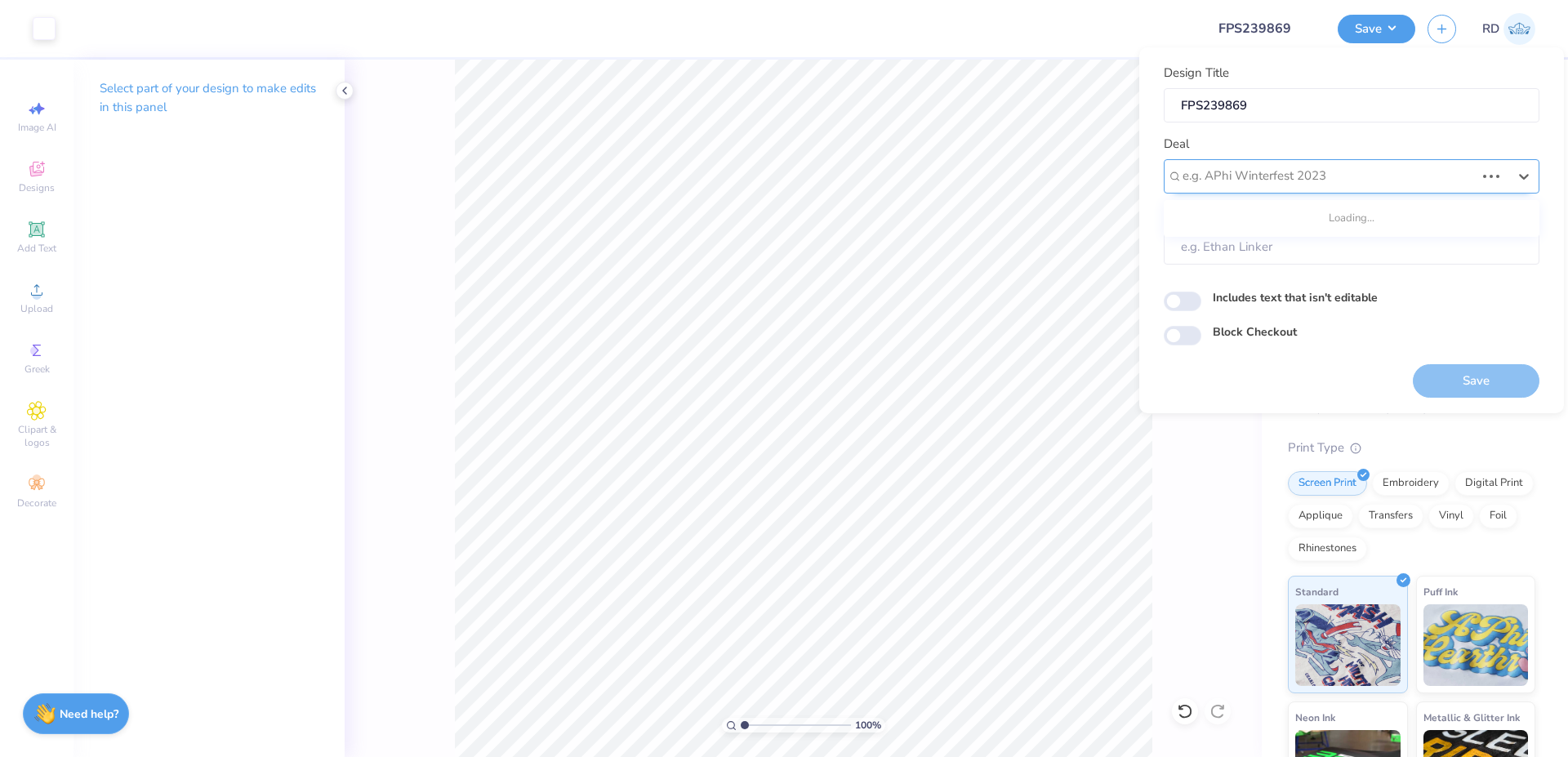
click at [1282, 179] on div at bounding box center [1328, 176] width 293 height 22
click at [1285, 214] on div "Design Tool Gallery" at bounding box center [1351, 220] width 363 height 27
type input "gallery"
type input "Design Tool Gallery User"
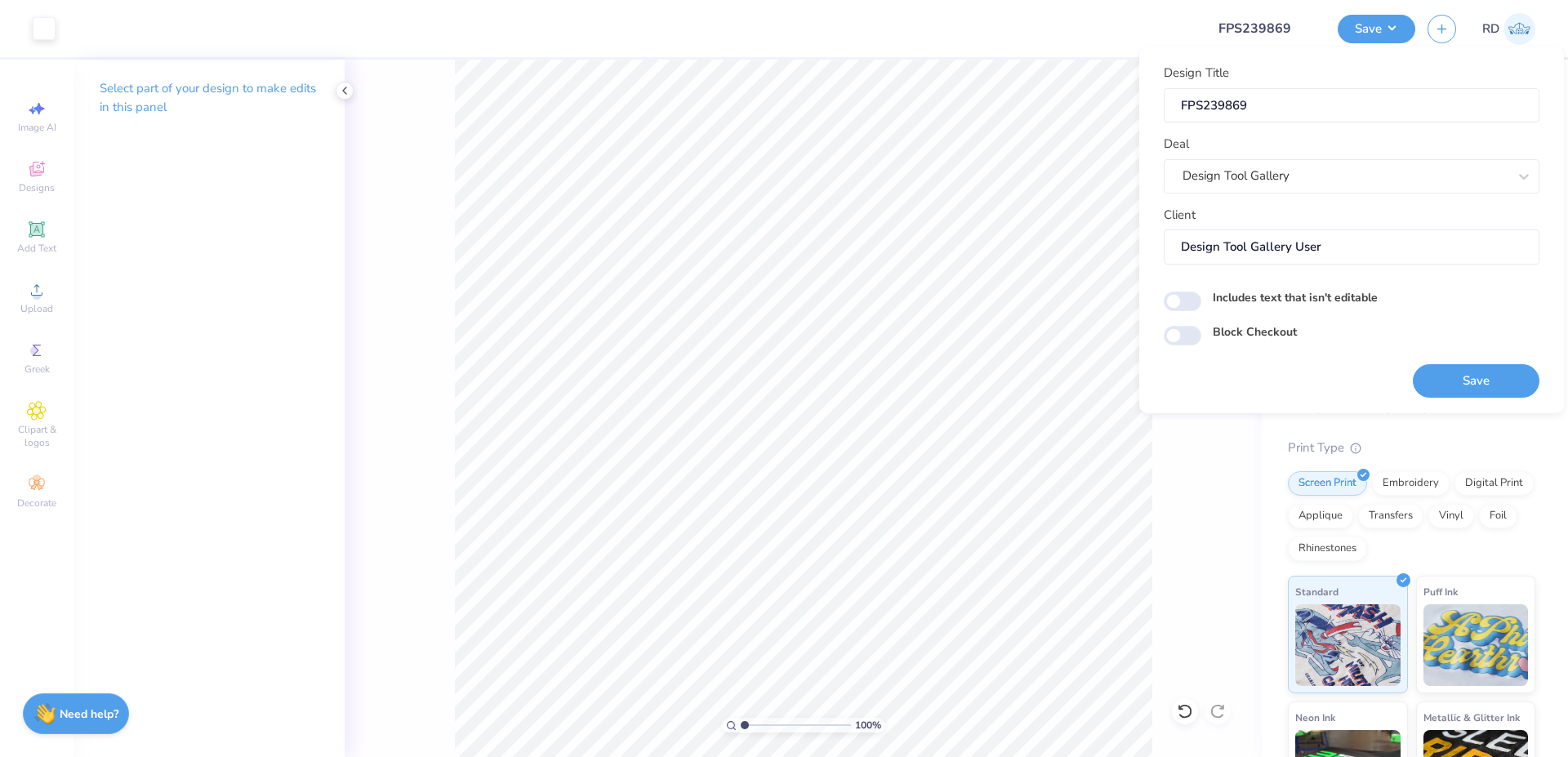
click at [1449, 379] on button "Save" at bounding box center [1476, 381] width 127 height 34
